Goal: Find specific page/section: Find specific page/section

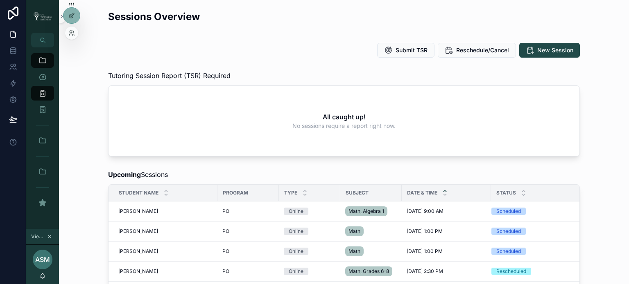
click at [72, 37] on div at bounding box center [71, 33] width 13 height 13
click at [71, 34] on icon at bounding box center [70, 35] width 3 height 2
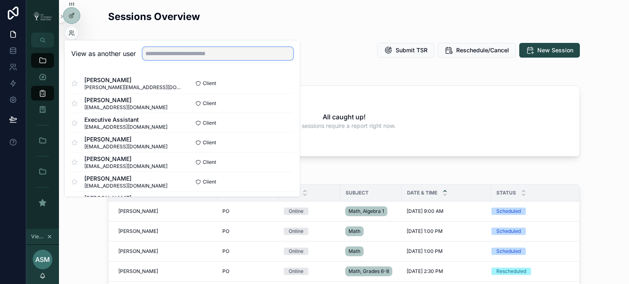
click at [177, 52] on input "text" at bounding box center [217, 53] width 151 height 13
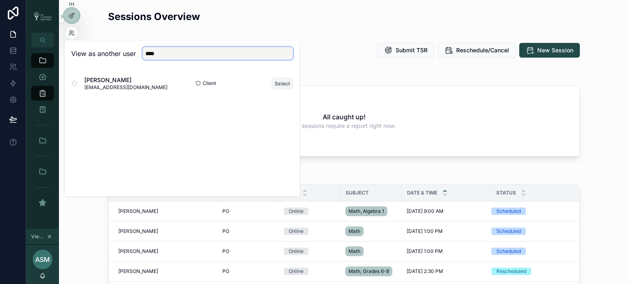
type input "****"
click at [277, 83] on button "Select" at bounding box center [282, 83] width 21 height 12
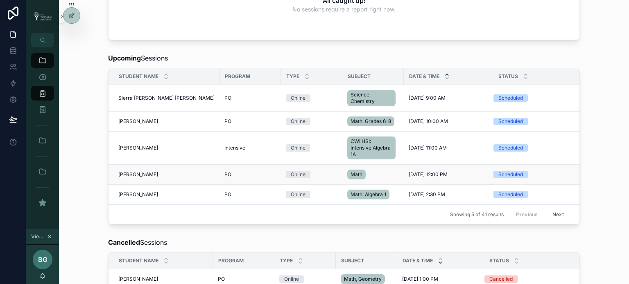
scroll to position [103, 0]
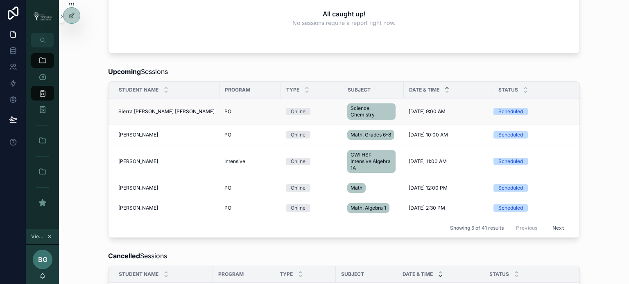
click at [147, 114] on span "Sierra [PERSON_NAME] [PERSON_NAME]" at bounding box center [166, 111] width 96 height 7
click at [122, 111] on span "Sierra [PERSON_NAME] [PERSON_NAME]" at bounding box center [166, 111] width 96 height 7
click at [118, 112] on span "Sierra [PERSON_NAME] [PERSON_NAME]" at bounding box center [166, 111] width 96 height 7
click at [147, 109] on span "Sierra [PERSON_NAME] [PERSON_NAME]" at bounding box center [166, 111] width 96 height 7
click at [209, 103] on td "Sierra [PERSON_NAME] [PERSON_NAME] Sierra [PERSON_NAME] [PERSON_NAME]" at bounding box center [163, 112] width 111 height 27
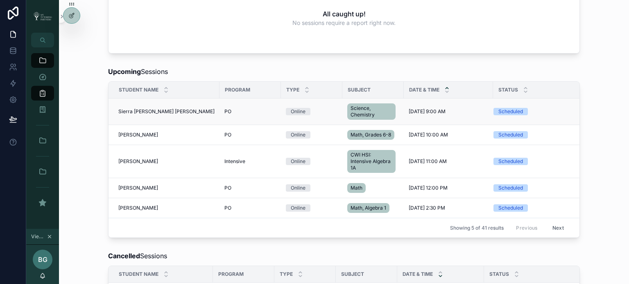
click at [228, 106] on td "PO" at bounding box center [249, 112] width 61 height 27
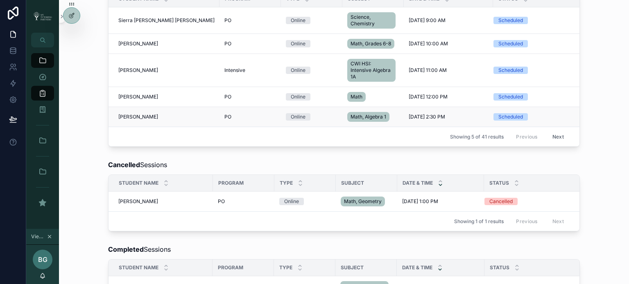
scroll to position [117, 0]
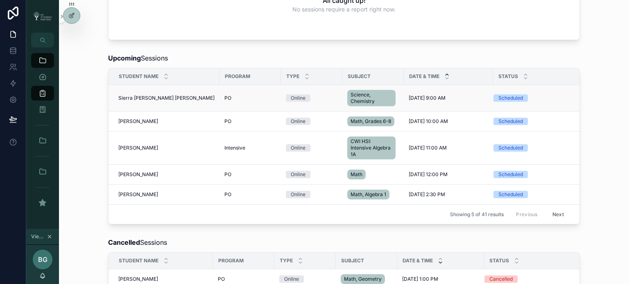
click at [224, 103] on td "PO" at bounding box center [249, 98] width 61 height 27
click at [550, 96] on div "Scheduled" at bounding box center [537, 98] width 89 height 7
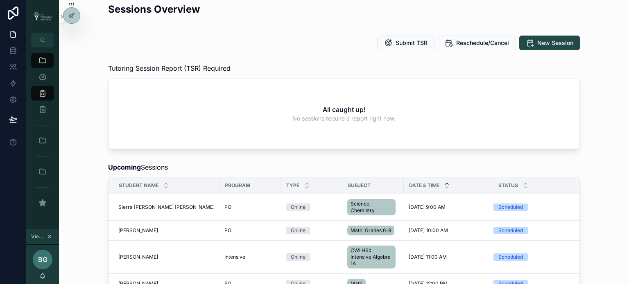
scroll to position [0, 0]
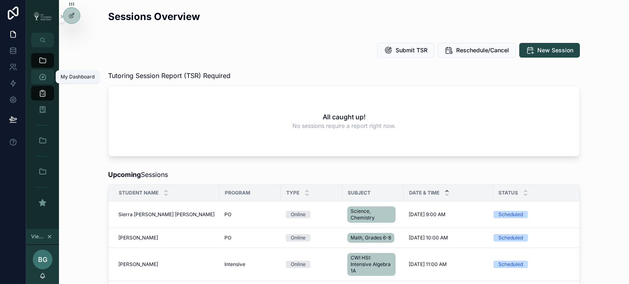
click at [43, 78] on icon "scrollable content" at bounding box center [42, 77] width 8 height 8
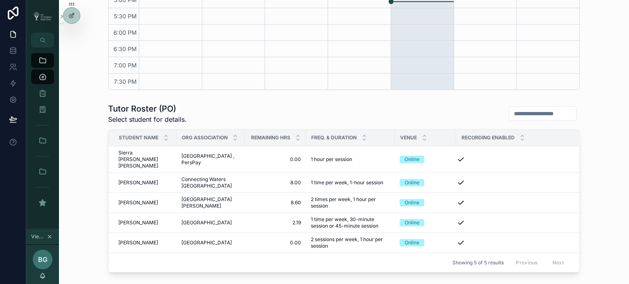
scroll to position [327, 0]
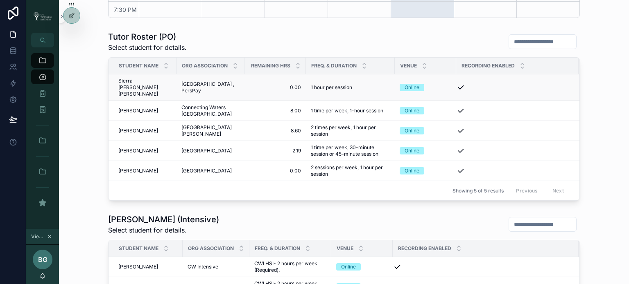
click at [141, 85] on span "Sierra [PERSON_NAME] [PERSON_NAME]" at bounding box center [144, 88] width 53 height 20
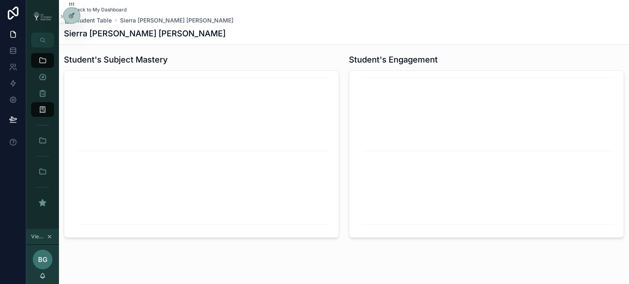
scroll to position [571, 0]
